Goal: Task Accomplishment & Management: Use online tool/utility

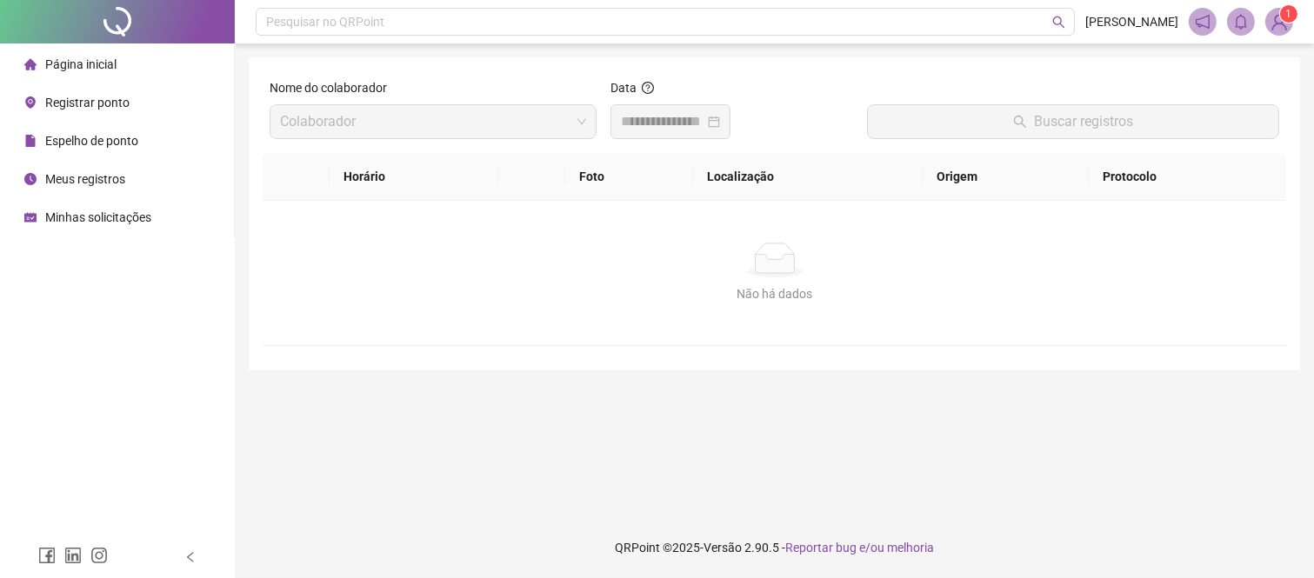
click at [97, 102] on span "Registrar ponto" at bounding box center [87, 103] width 84 height 14
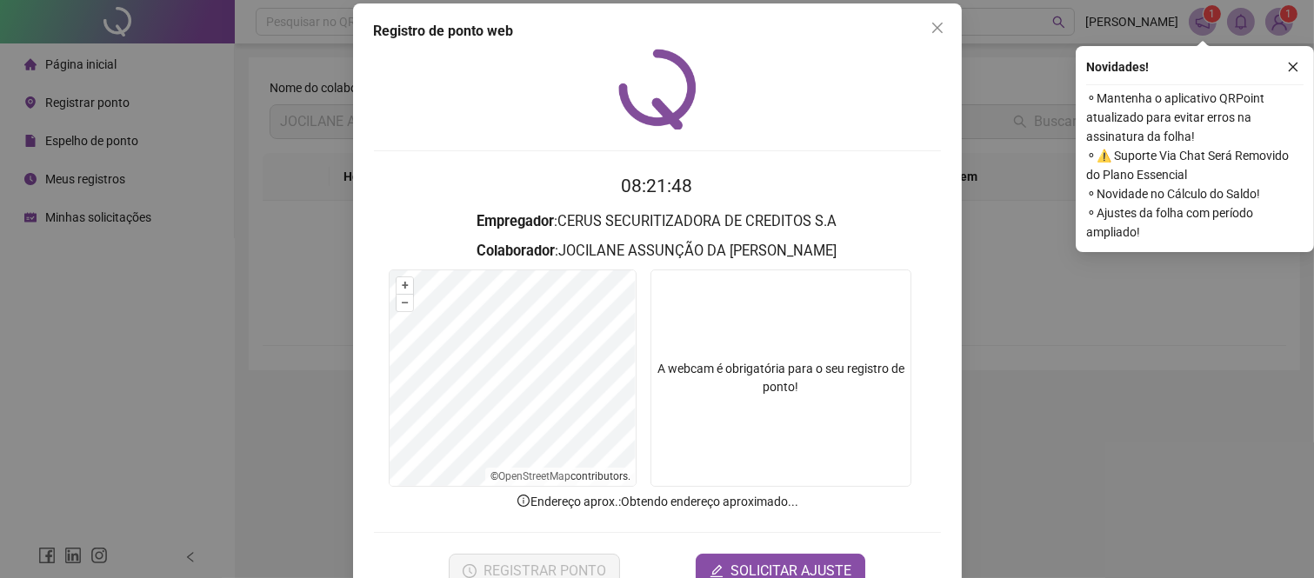
scroll to position [62, 0]
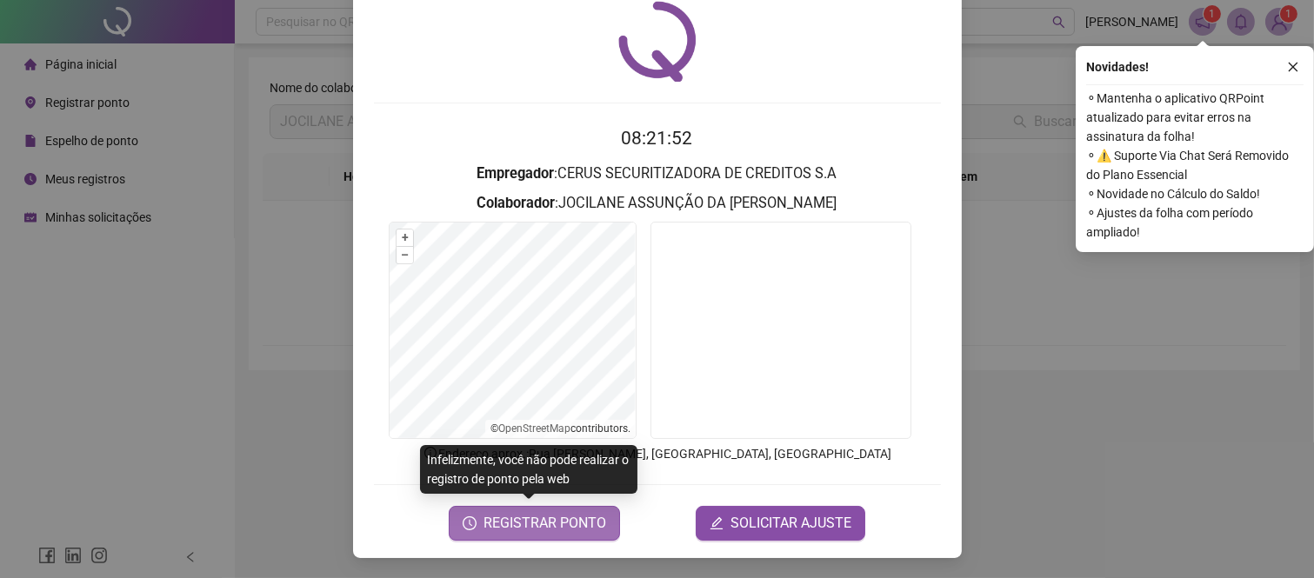
click at [565, 527] on span "REGISTRAR PONTO" at bounding box center [544, 523] width 123 height 21
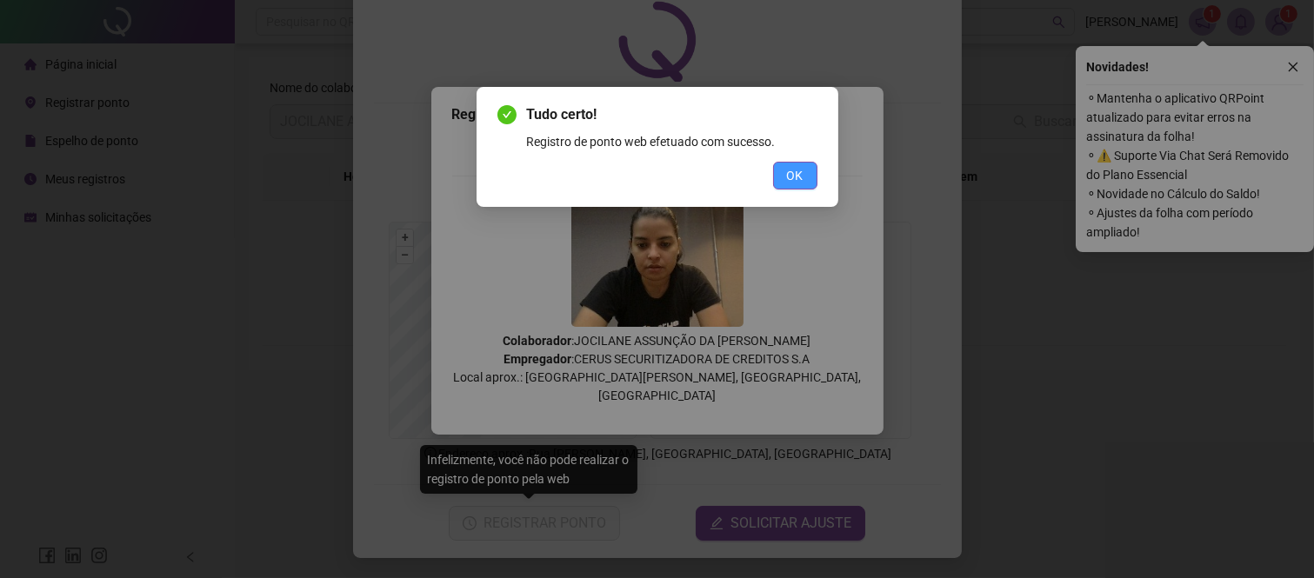
click at [796, 166] on span "OK" at bounding box center [795, 175] width 17 height 19
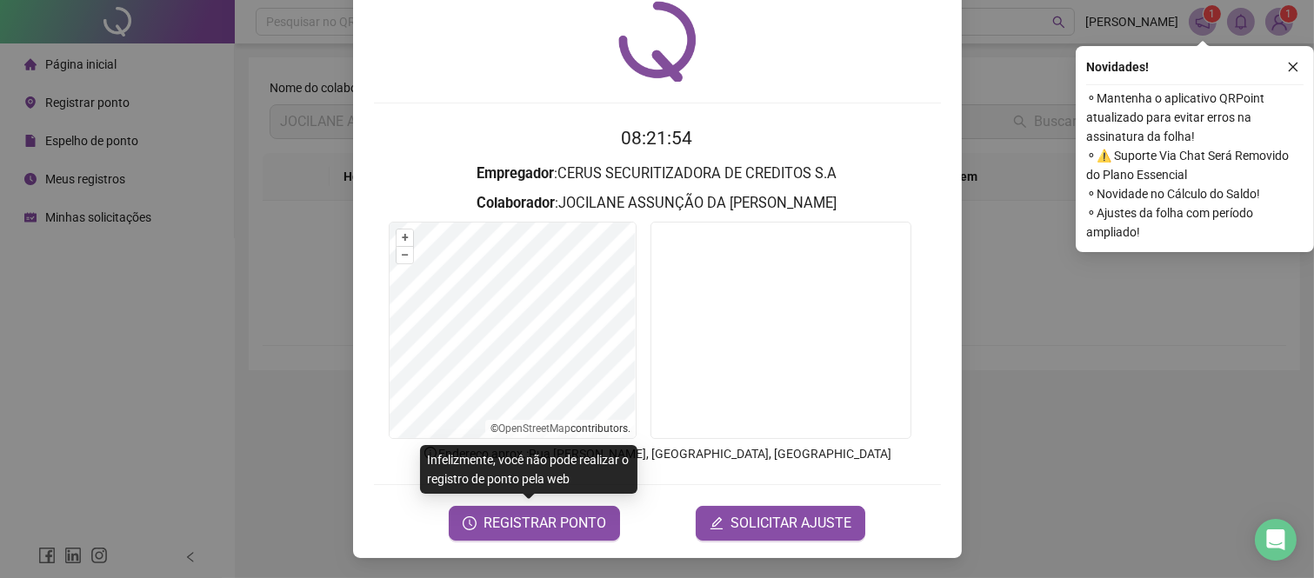
scroll to position [0, 0]
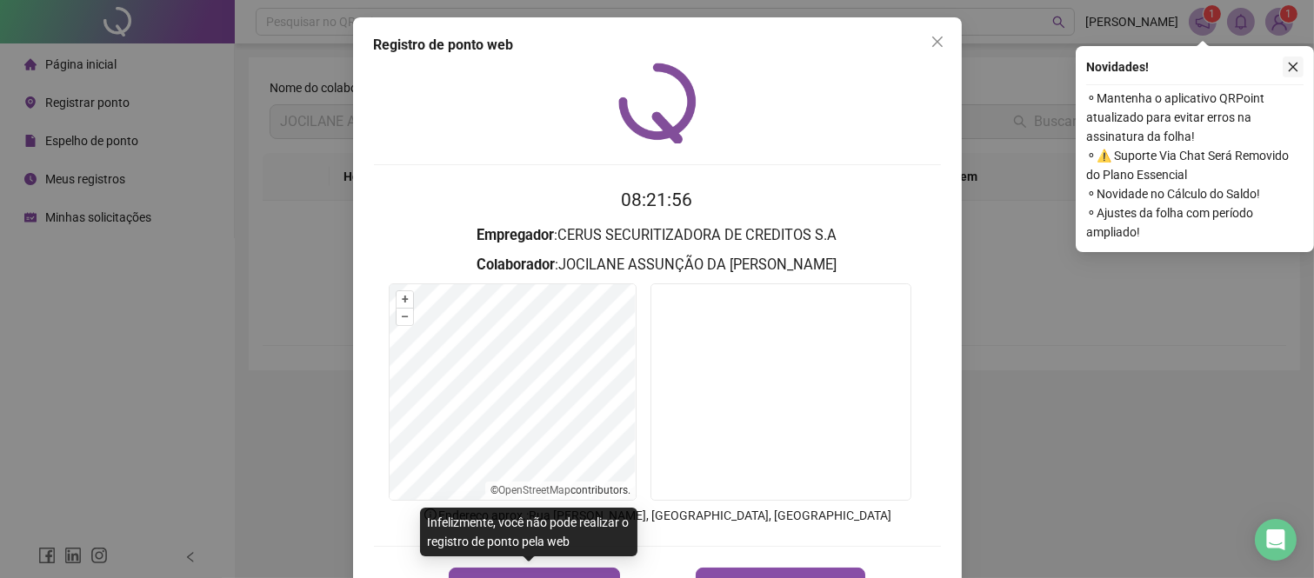
click at [1294, 61] on icon "close" at bounding box center [1293, 67] width 12 height 12
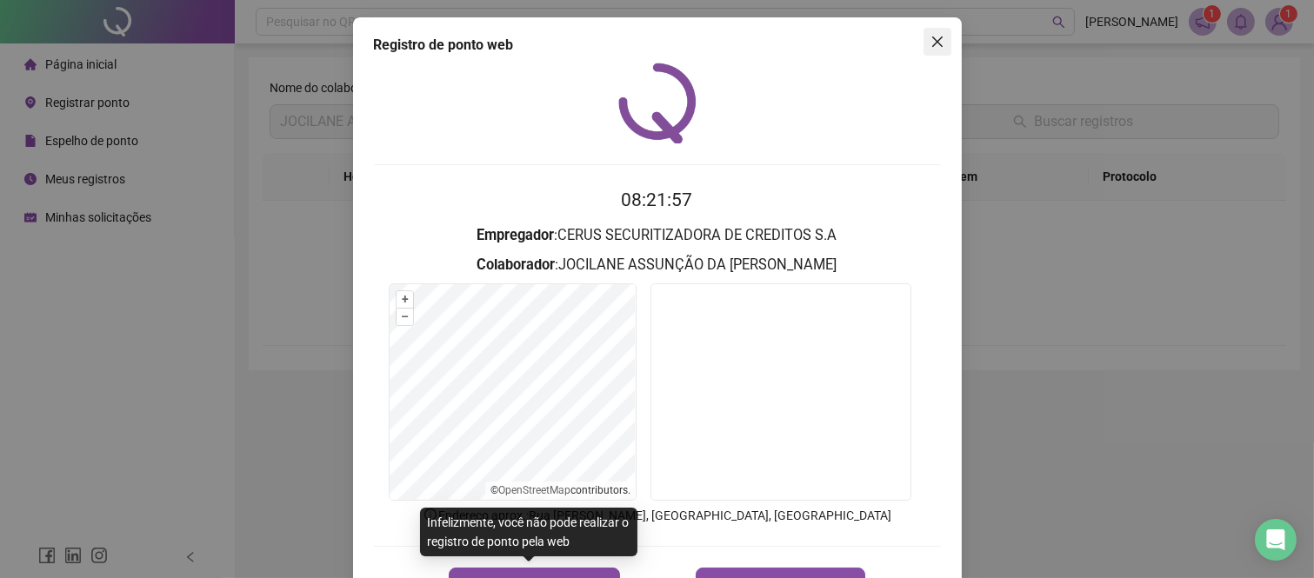
click at [931, 40] on icon "close" at bounding box center [936, 42] width 10 height 10
